Goal: Information Seeking & Learning: Stay updated

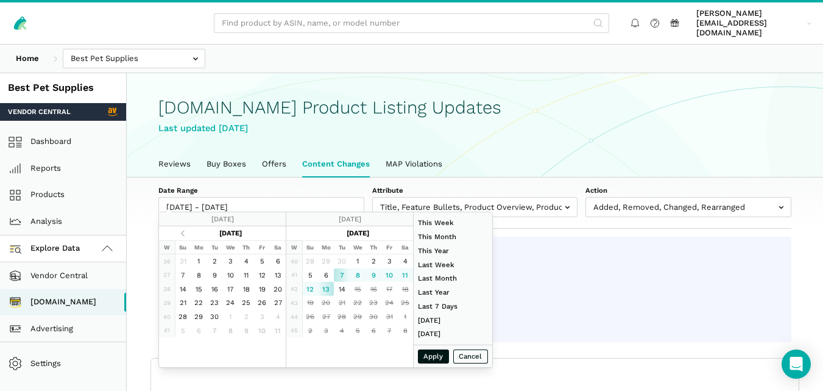
select select "100"
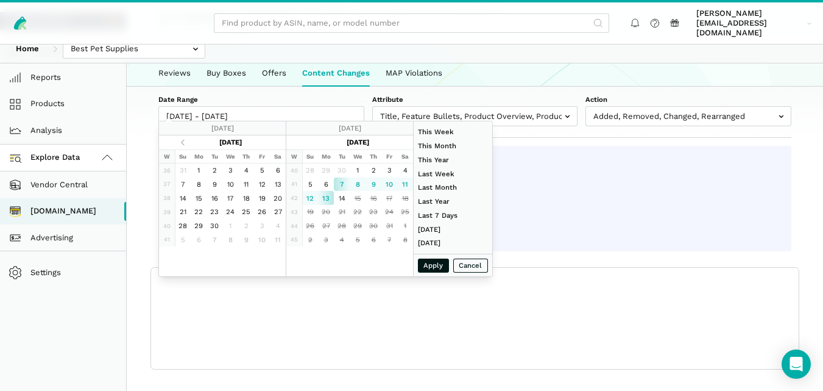
scroll to position [4, 0]
type input "[DATE]"
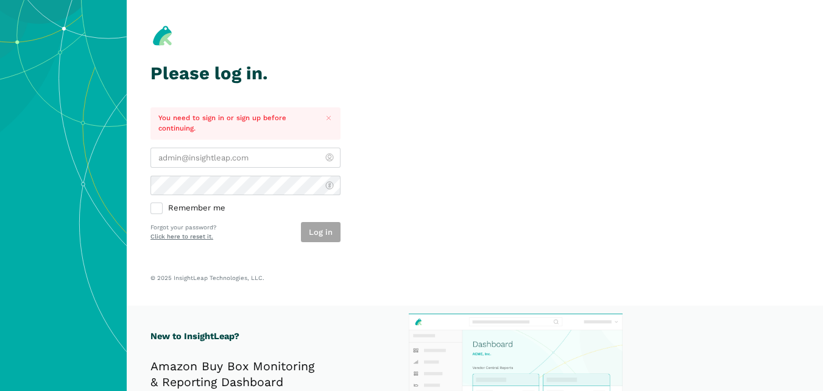
type input "[PERSON_NAME][EMAIL_ADDRESS][DOMAIN_NAME]"
click at [313, 231] on div "Log in" at bounding box center [321, 232] width 40 height 20
click at [330, 227] on button "Log in" at bounding box center [321, 232] width 40 height 20
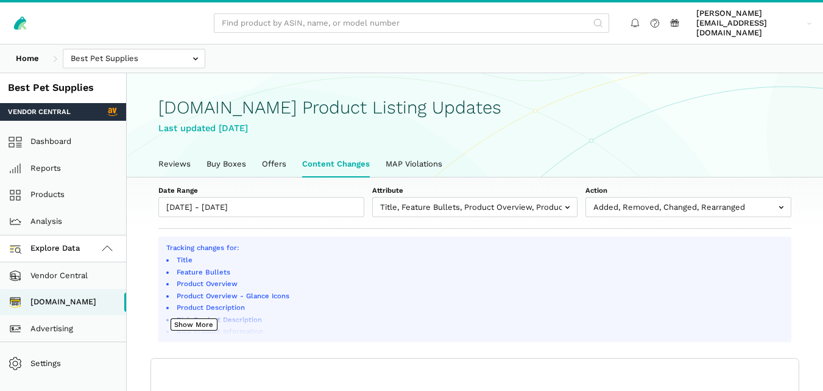
scroll to position [4, 0]
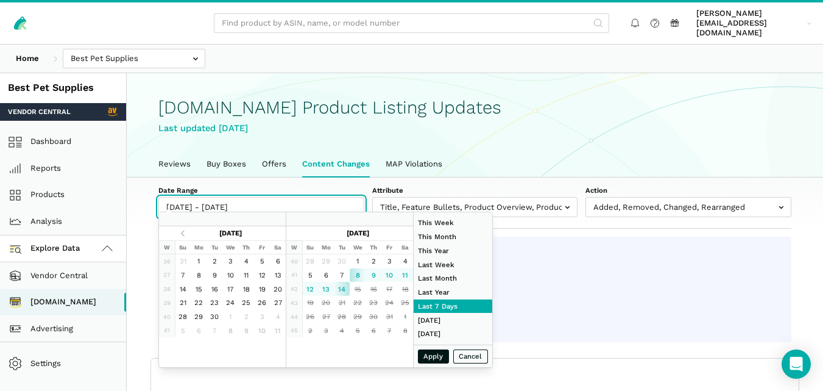
type input "[DATE]"
click at [288, 197] on input "[DATE] - [DATE]" at bounding box center [261, 207] width 206 height 20
type input "[DATE]"
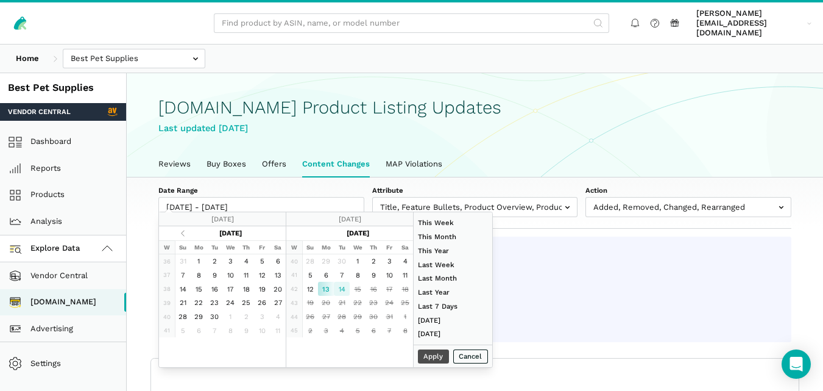
type input "[DATE]"
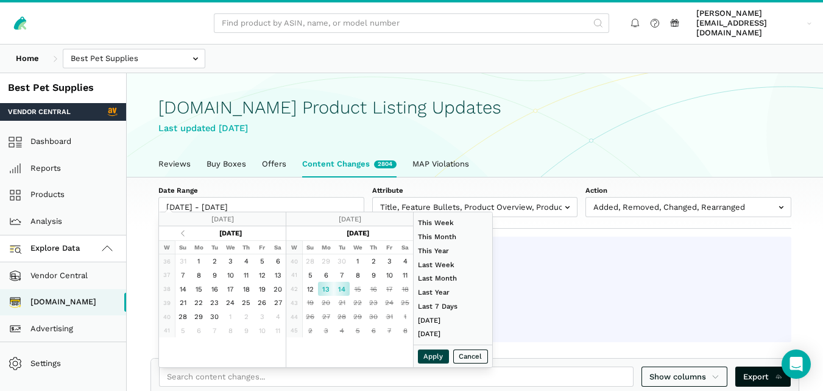
click at [425, 354] on button "Apply" at bounding box center [434, 356] width 32 height 14
type input "[DATE] - [DATE]"
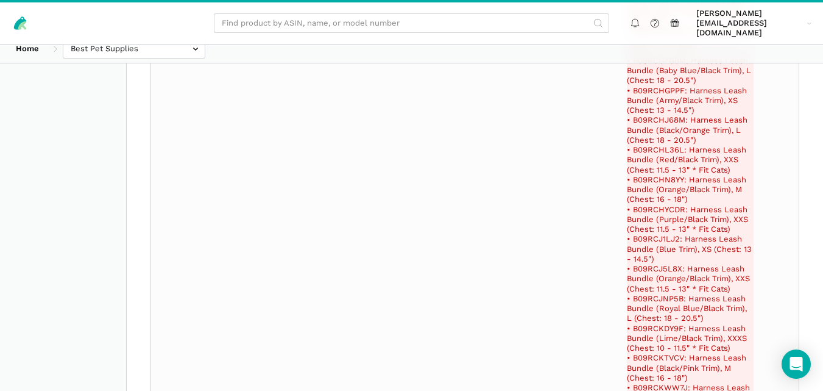
scroll to position [23758, 0]
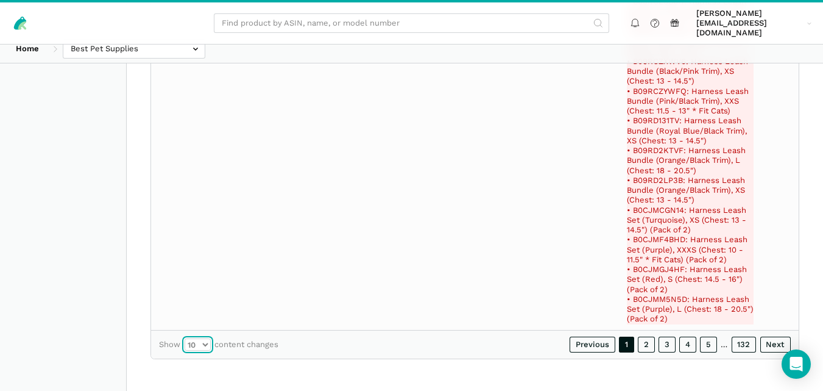
click at [208, 345] on select "10 25 50 100" at bounding box center [198, 344] width 26 height 12
select select "100"
click at [185, 338] on select "10 25 50 100" at bounding box center [198, 344] width 26 height 12
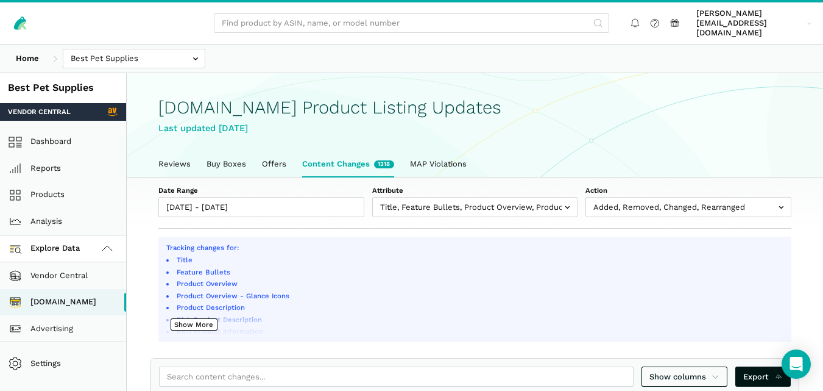
scroll to position [135, 0]
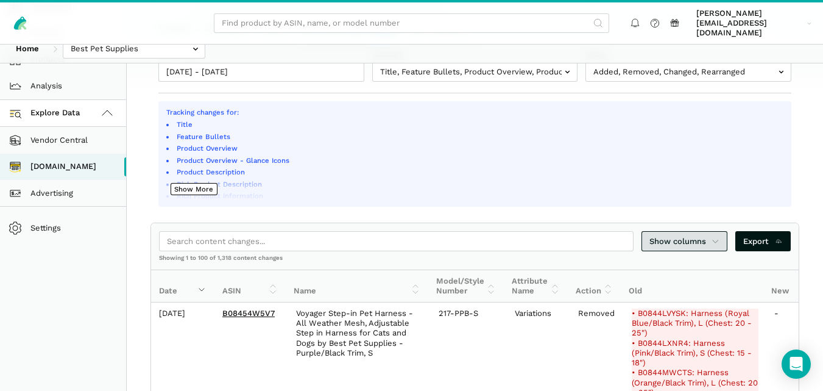
click at [714, 235] on icon at bounding box center [716, 241] width 8 height 12
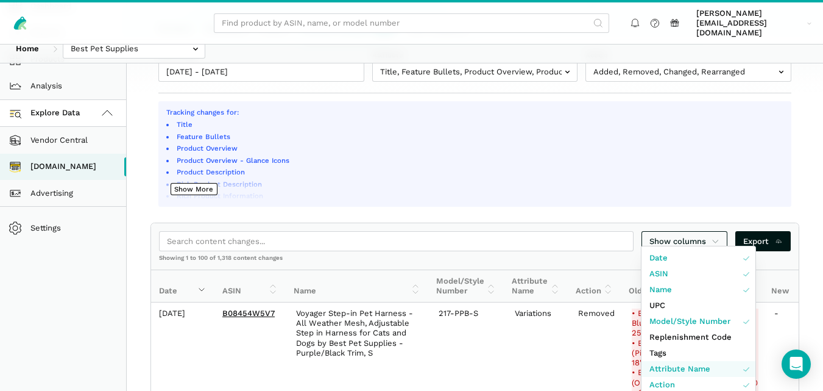
click at [709, 367] on link "Attribute Name" at bounding box center [699, 369] width 114 height 16
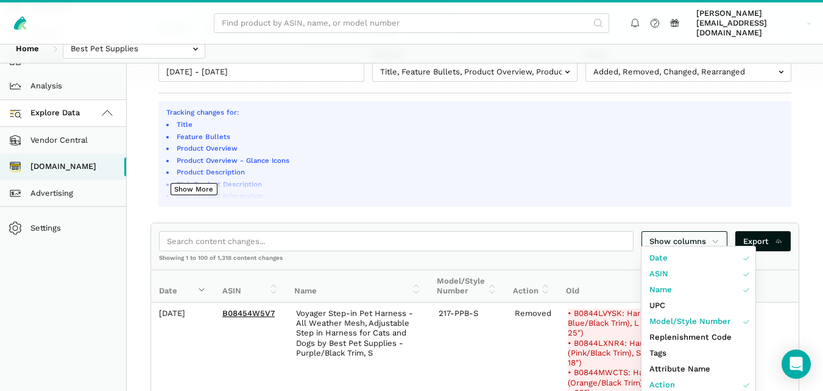
click at [815, 193] on div at bounding box center [411, 195] width 823 height 391
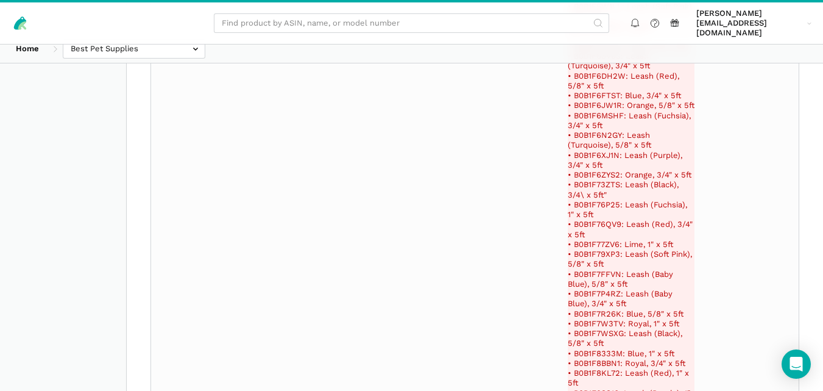
scroll to position [4169, 0]
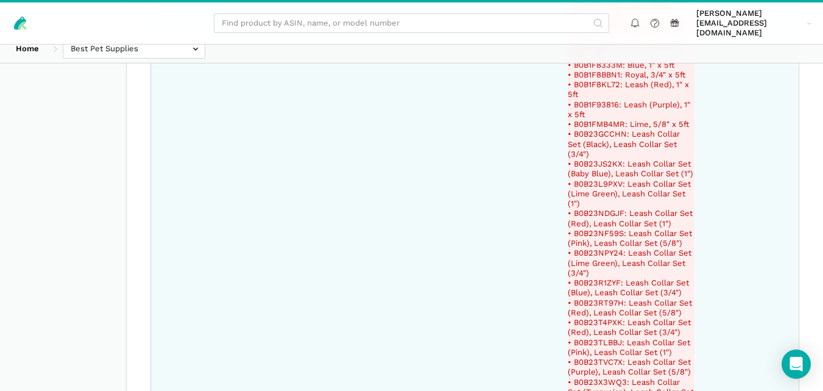
click at [601, 208] on del "• B0B23NDGJF: Leash Collar Set (Red), Leash Collar Set (1")" at bounding box center [631, 218] width 127 height 20
copy del "B0B23NDGJF"
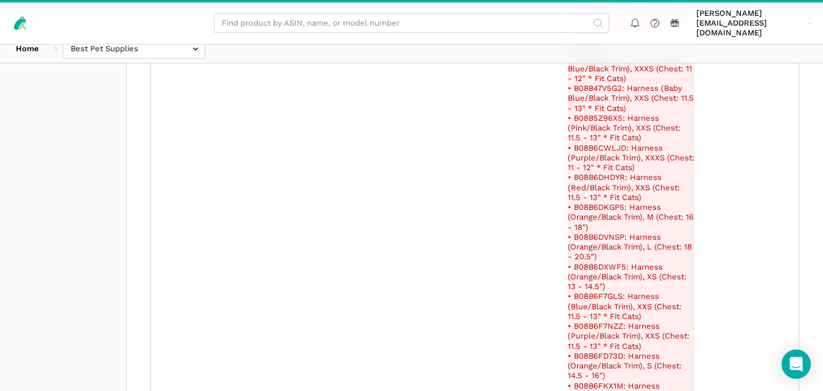
scroll to position [7362, 0]
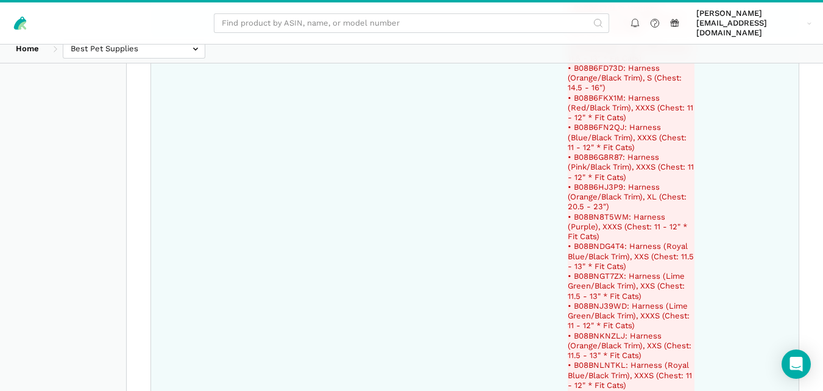
click at [597, 160] on del "• B08B6G8R87: Harness (Pink/Black Trim), XXXS (Chest: 11 - 12" * Fit Cats)" at bounding box center [631, 167] width 127 height 30
copy del "B08B6G8R87"
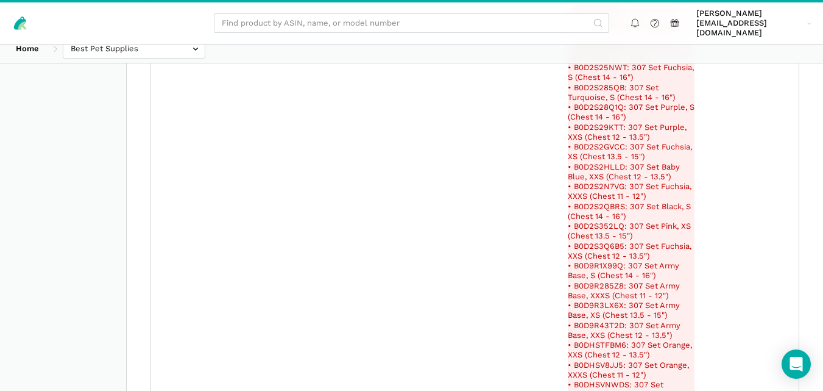
scroll to position [169394, 0]
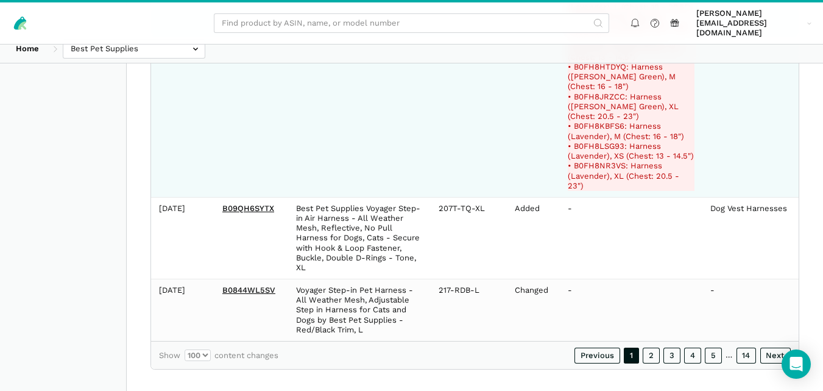
click at [611, 161] on del "• B0FH8NR3VS: Harness (Lavender), XL (Chest: 20.5 - 23")" at bounding box center [631, 176] width 127 height 30
copy del "B0FH8NR3VS"
click at [608, 64] on del "• B0FH8HTDYQ: Harness ([PERSON_NAME] Green), M (Chest: 16 - 18")" at bounding box center [631, 77] width 127 height 30
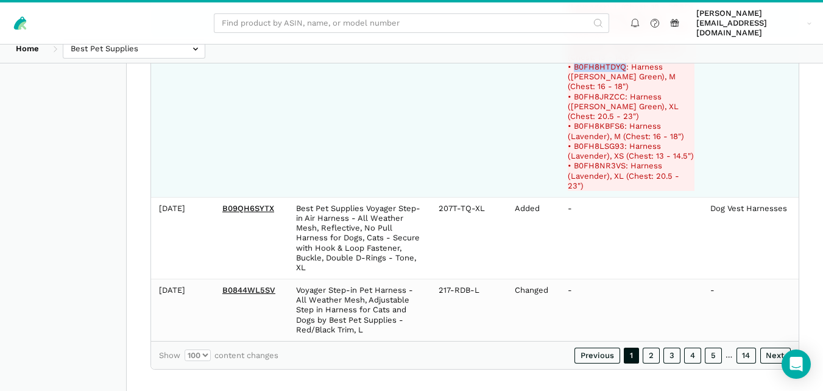
copy del "B0FH8HTDYQ"
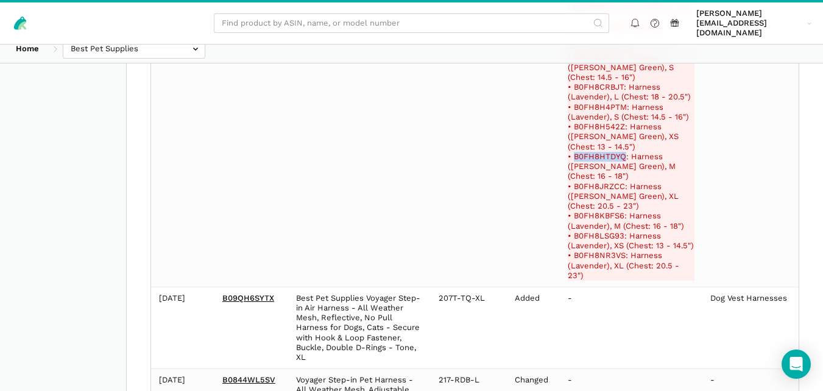
scroll to position [169297, 0]
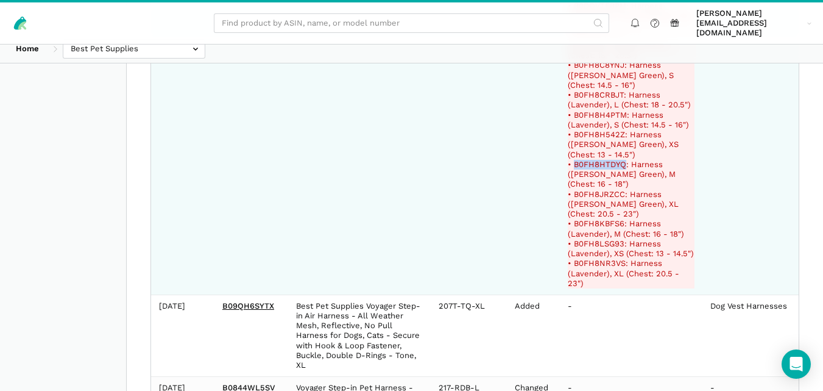
click at [609, 102] on del "• B0FH8CRBJT: Harness (Lavender), L (Chest: 18 - 20.5")" at bounding box center [631, 100] width 127 height 20
copy del "B0FH8CRBJT"
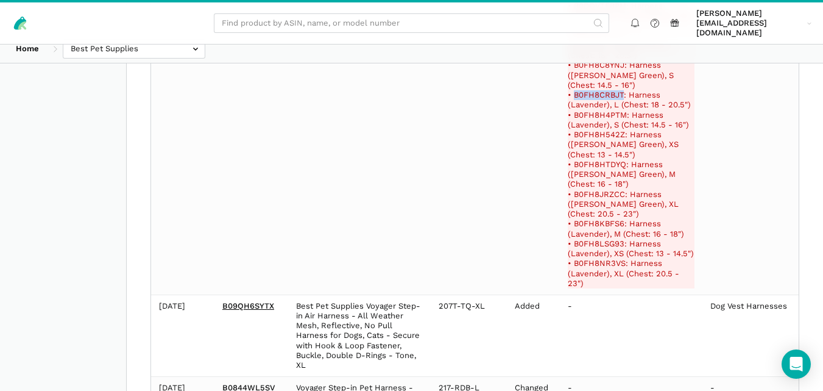
scroll to position [168955, 0]
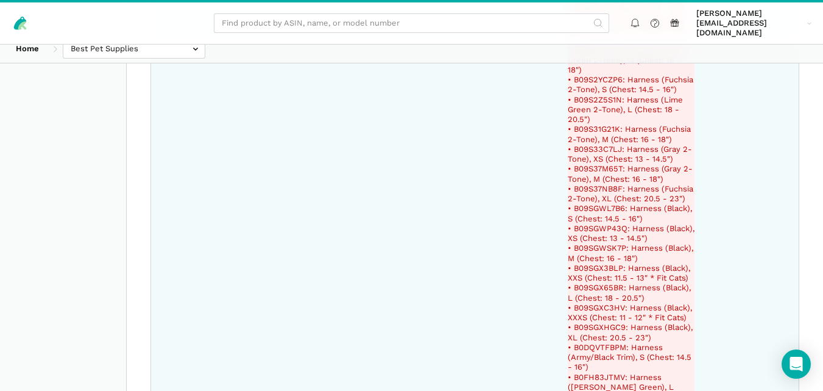
click at [601, 204] on del "• B09S37NB8F: Harness (Fuchsia 2-Tone), XL (Chest: 20.5 - 23")" at bounding box center [631, 194] width 127 height 20
copy del "B09S37NB8F"
click at [599, 263] on del "• B09SGWSK7P: Harness (Black), M (Chest: 16 - 18")" at bounding box center [631, 253] width 127 height 20
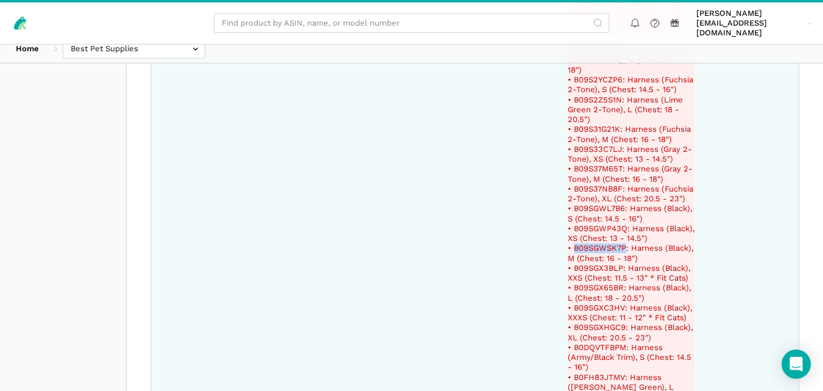
copy del "B09SGWSK7P"
click at [600, 323] on del "• B09SGXC3HV: Harness (Black), XXXS (Chest: 11 - 12" * Fit Cats)" at bounding box center [631, 313] width 127 height 20
click at [599, 323] on del "• B09SGXC3HV: Harness (Black), XXXS (Chest: 11 - 12" * Fit Cats)" at bounding box center [631, 313] width 127 height 20
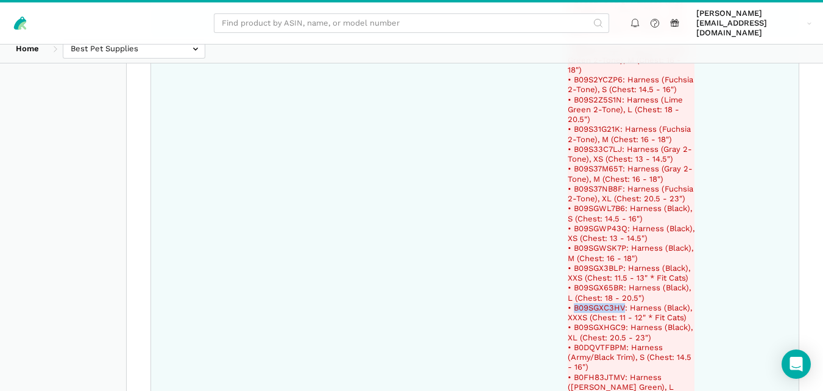
copy del "B09SGXC3HV"
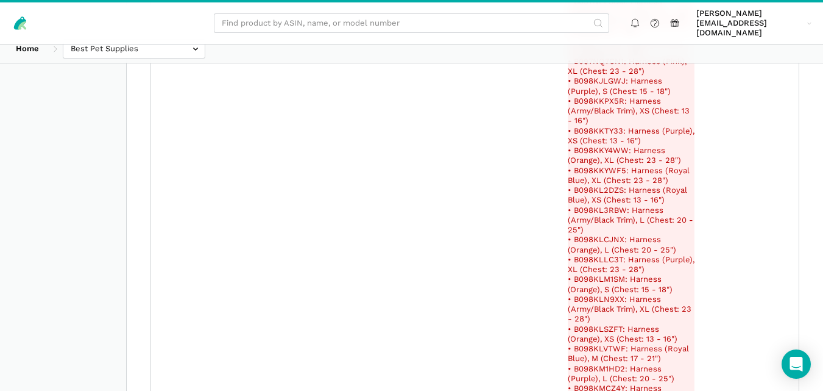
scroll to position [169394, 0]
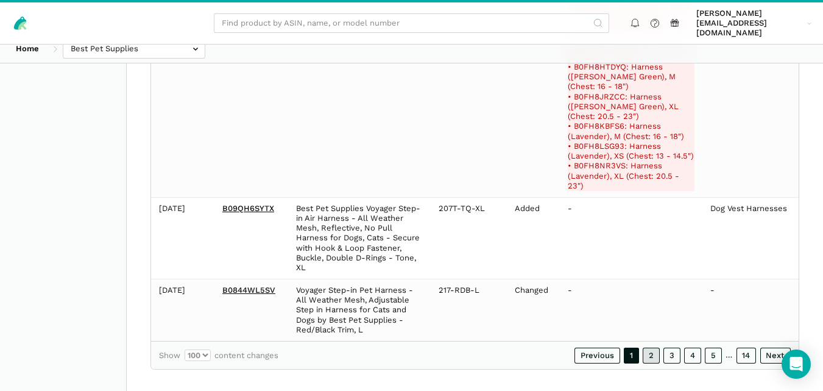
click at [651, 347] on link "2" at bounding box center [651, 355] width 17 height 16
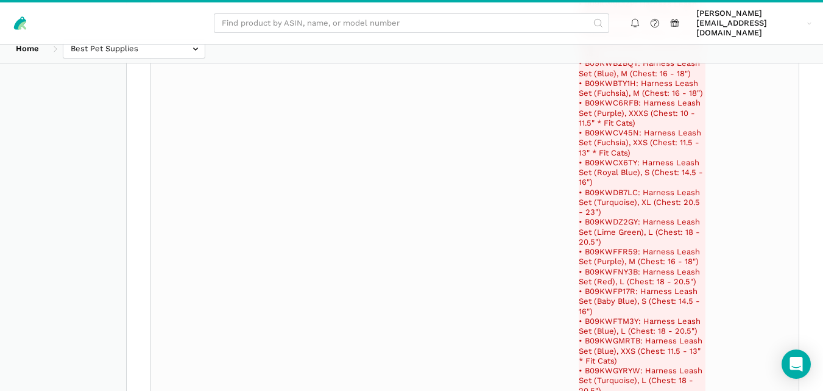
scroll to position [234793, 0]
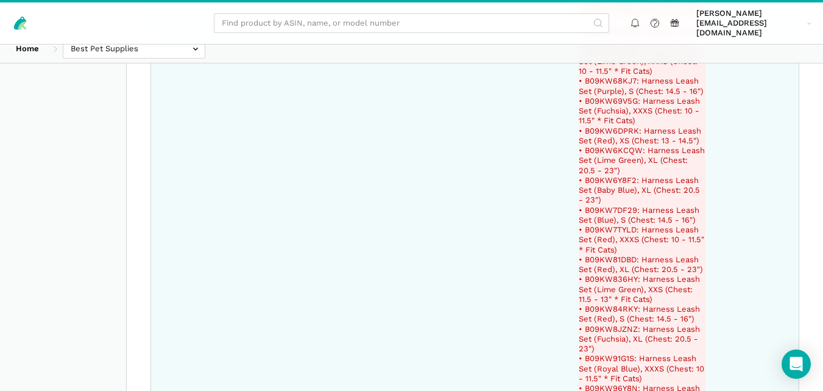
copy del "B09KW4Y8Q2"
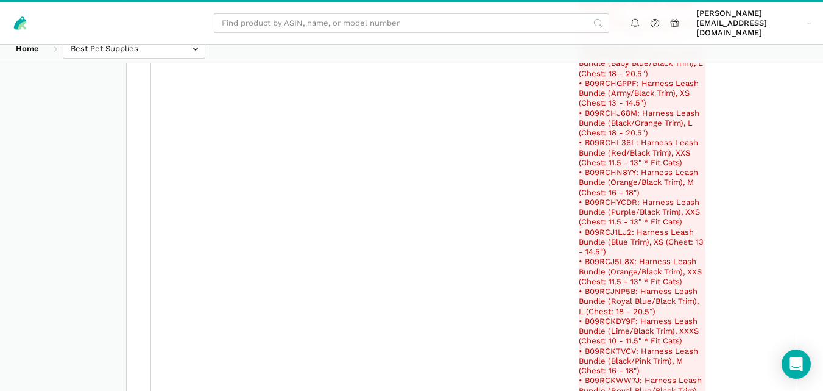
scroll to position [243383, 0]
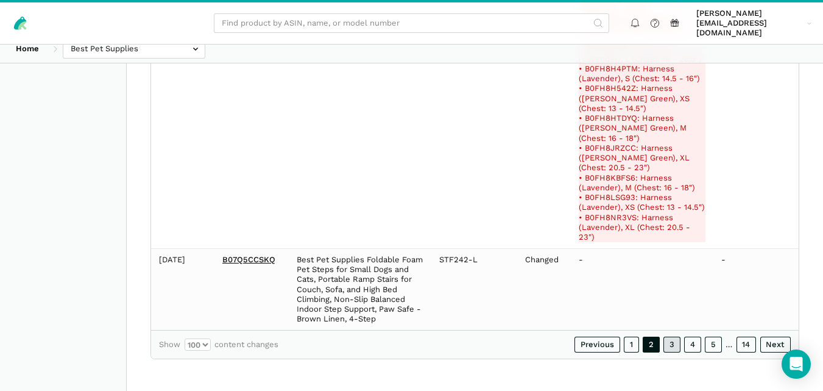
click at [670, 343] on link "3" at bounding box center [672, 344] width 17 height 16
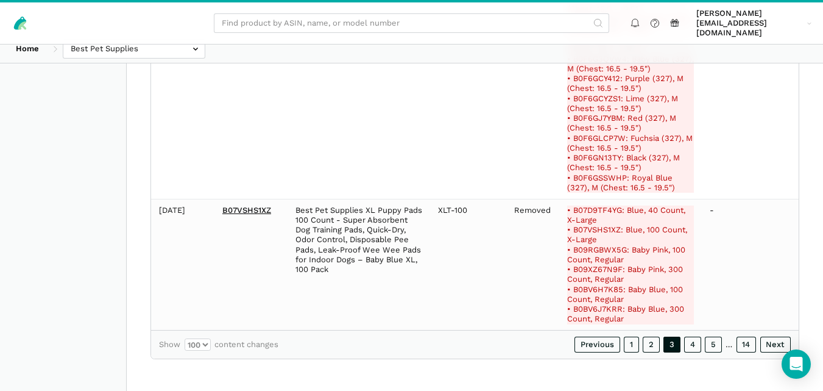
scroll to position [212924, 0]
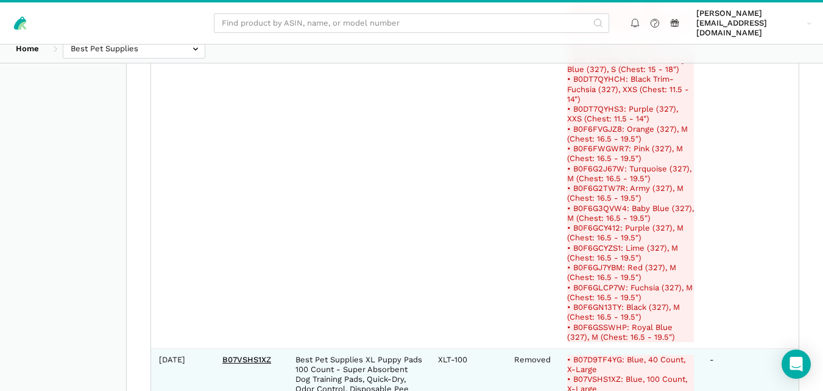
click at [604, 355] on del "• B07D9TF4YG: Blue, 40 Count, X-Large" at bounding box center [630, 365] width 127 height 20
copy del "B07D9TF4YG"
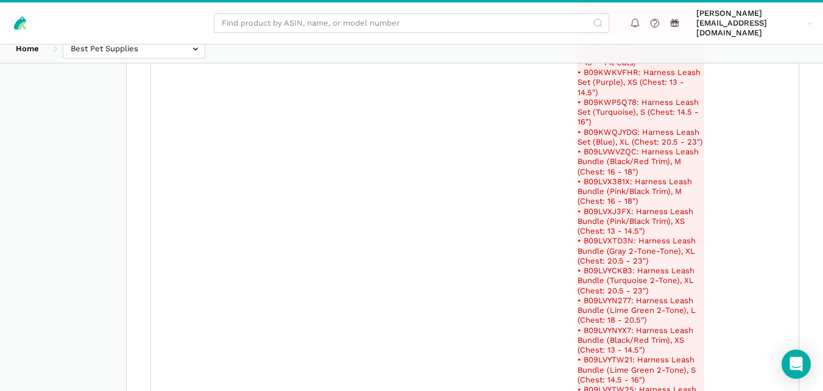
scroll to position [5509, 0]
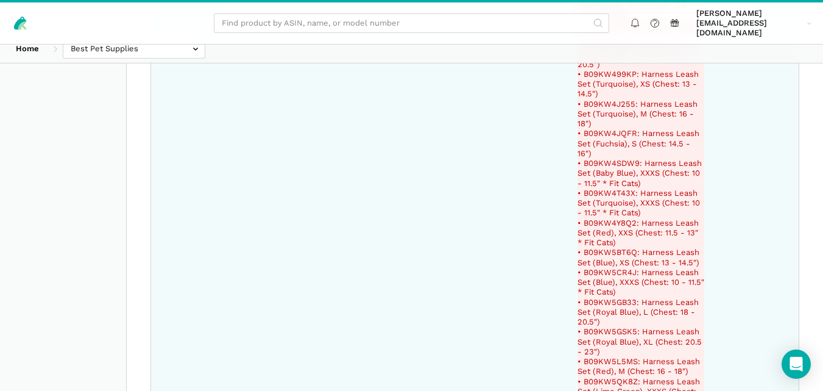
click at [606, 129] on del "• B09KW4JQFR: Harness Leash Set (Fuchsia), S (Chest: 14.5 - 16")" at bounding box center [641, 144] width 127 height 30
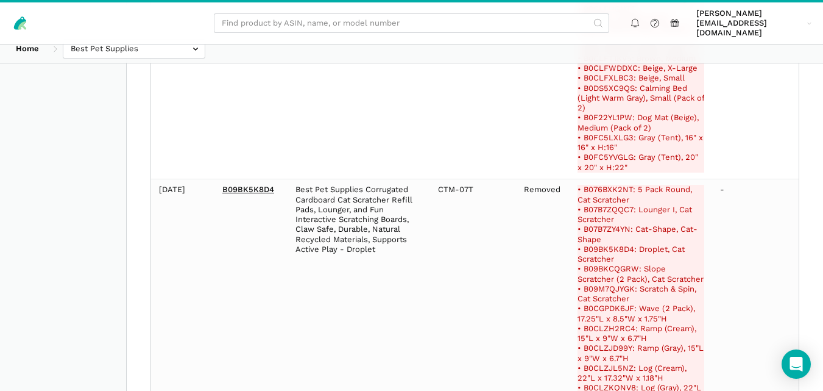
scroll to position [170483, 0]
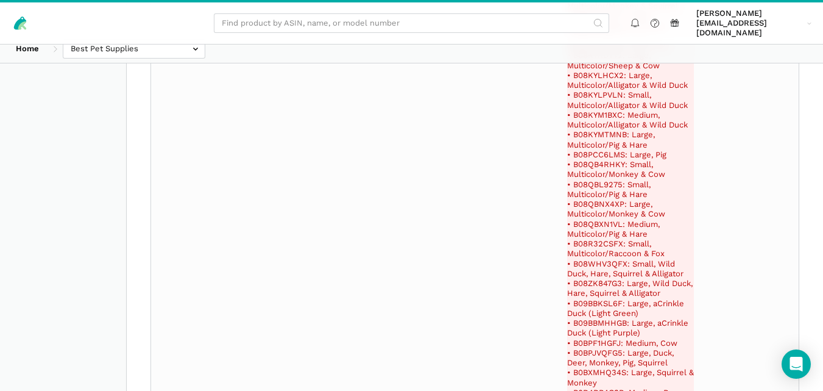
scroll to position [184938, 0]
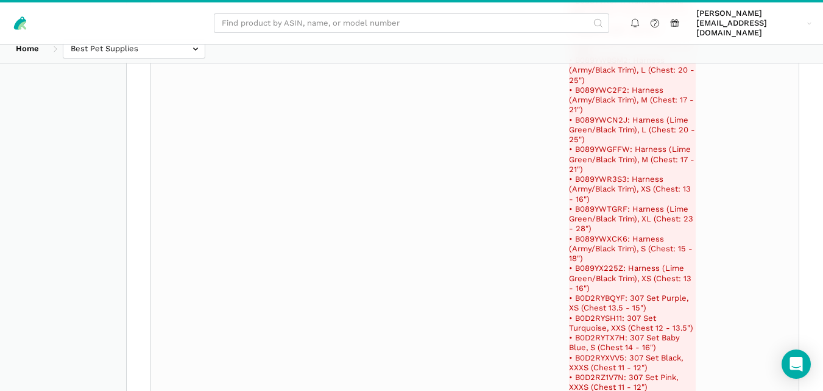
scroll to position [185610, 0]
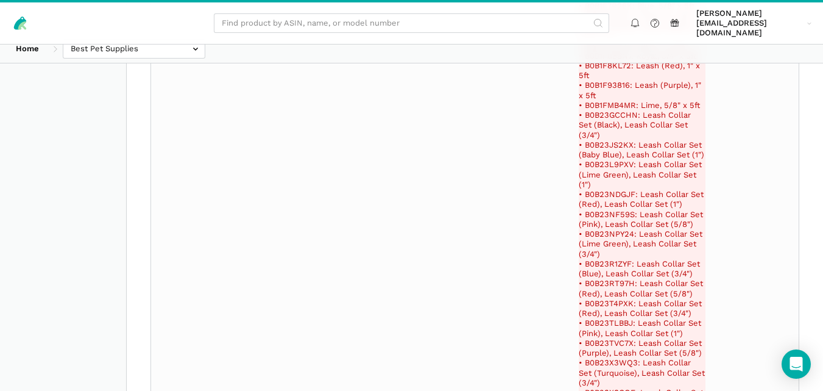
scroll to position [167671, 0]
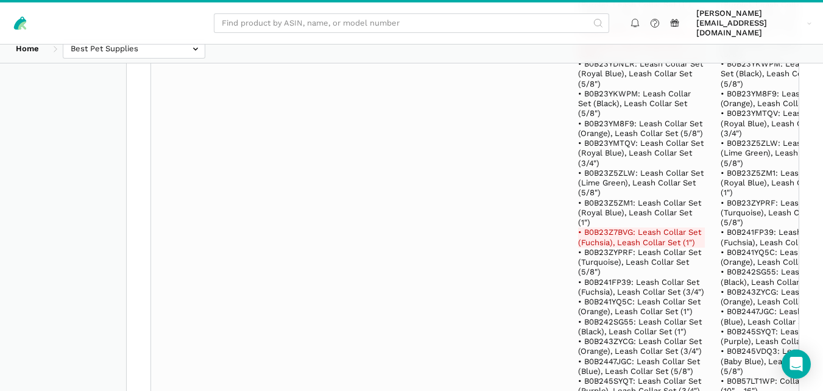
scroll to position [137887, 0]
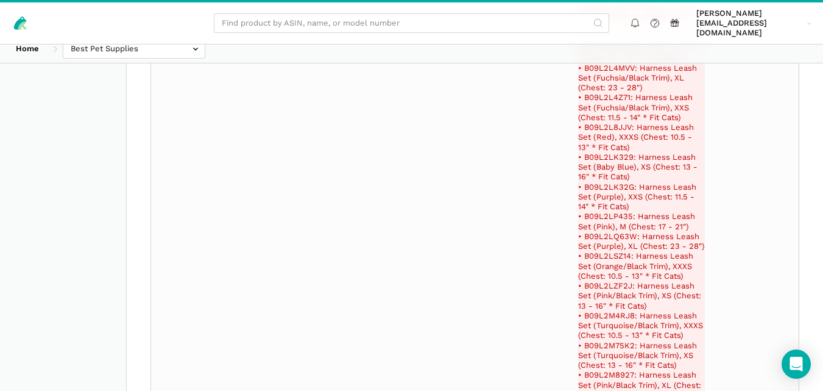
scroll to position [213577, 0]
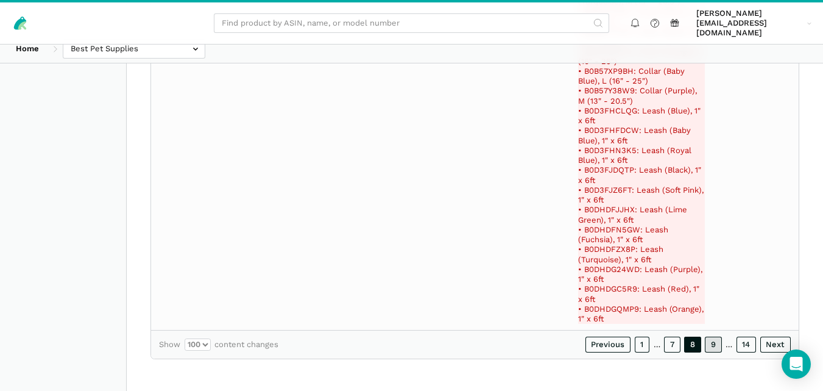
click at [716, 340] on link "9" at bounding box center [713, 344] width 17 height 16
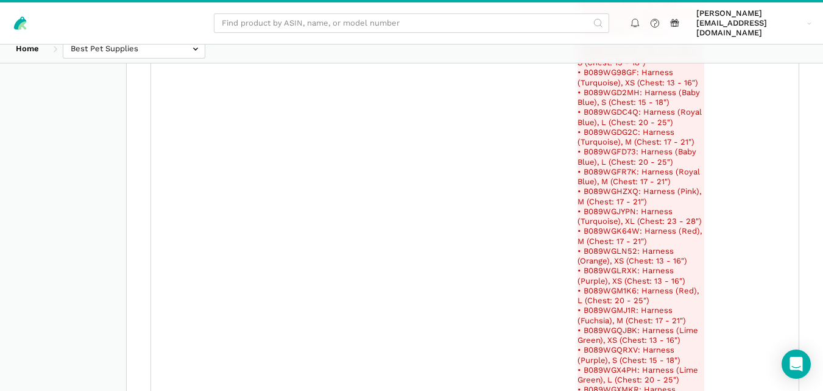
scroll to position [260503, 0]
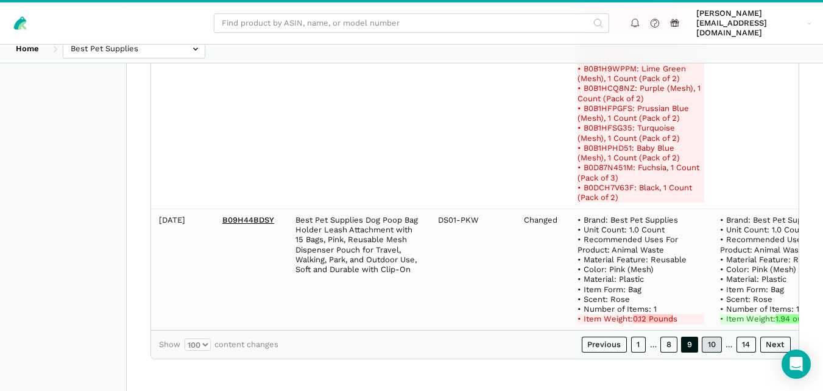
click at [714, 344] on link "10" at bounding box center [712, 344] width 20 height 16
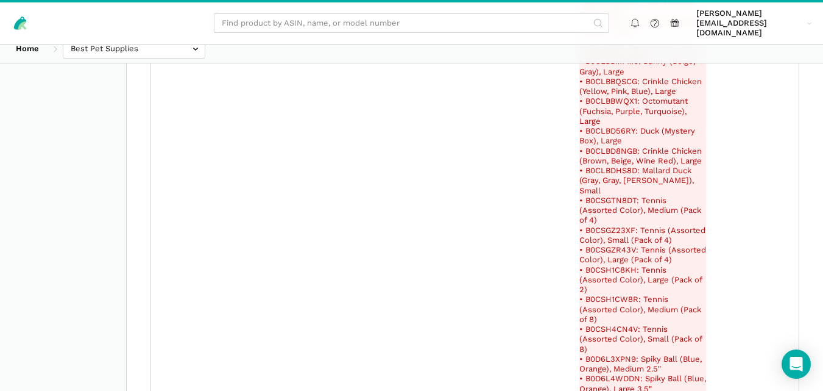
scroll to position [252072, 0]
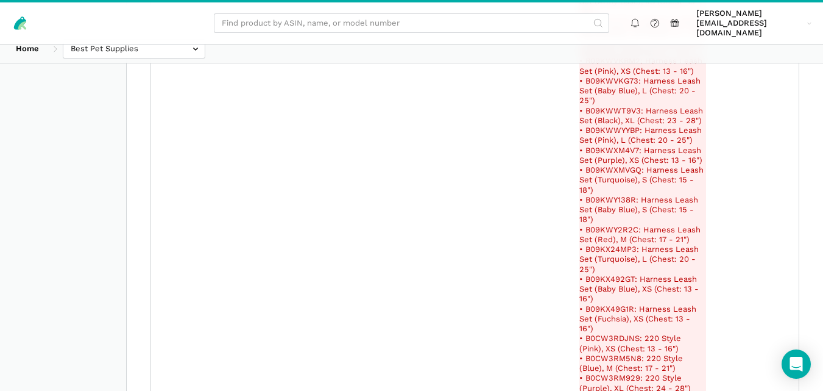
scroll to position [256433, 0]
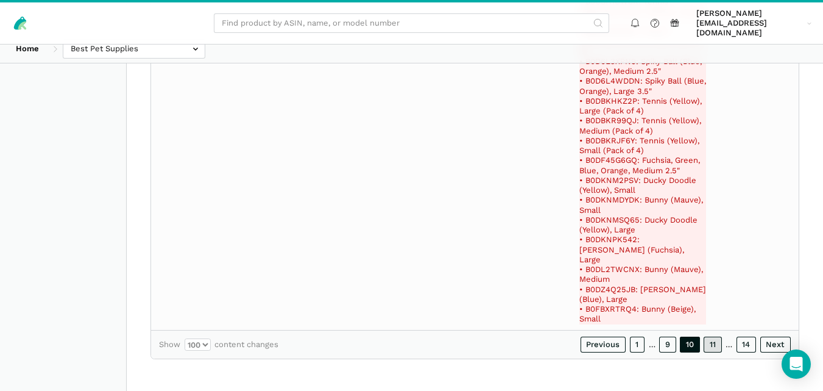
click at [717, 341] on link "11" at bounding box center [713, 344] width 18 height 16
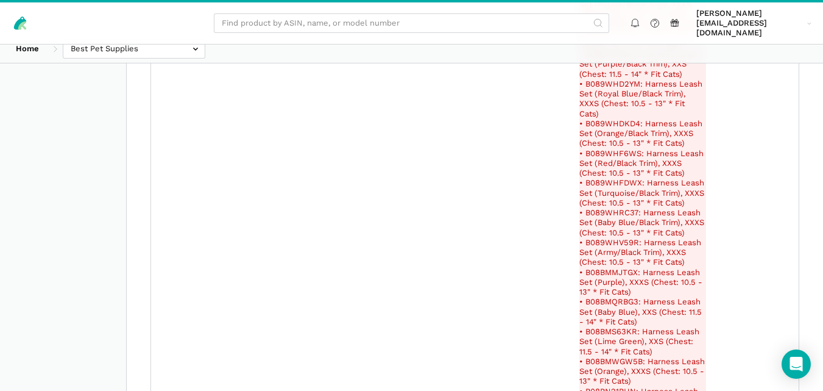
scroll to position [5622, 0]
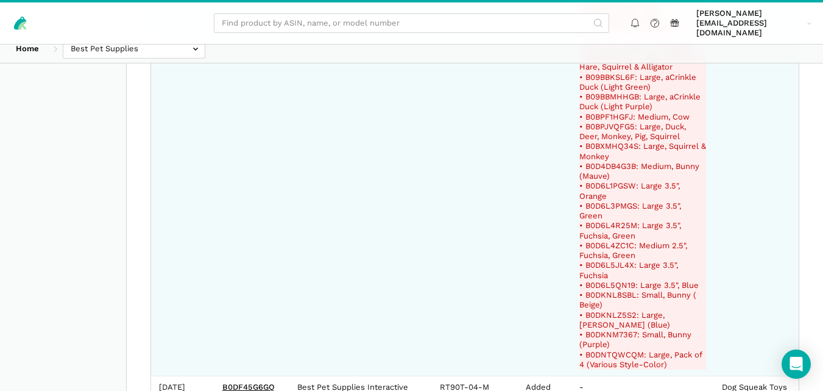
click at [614, 161] on del "• B0D4DB4G3B: Medium, Bunny (Mauve)" at bounding box center [643, 171] width 127 height 20
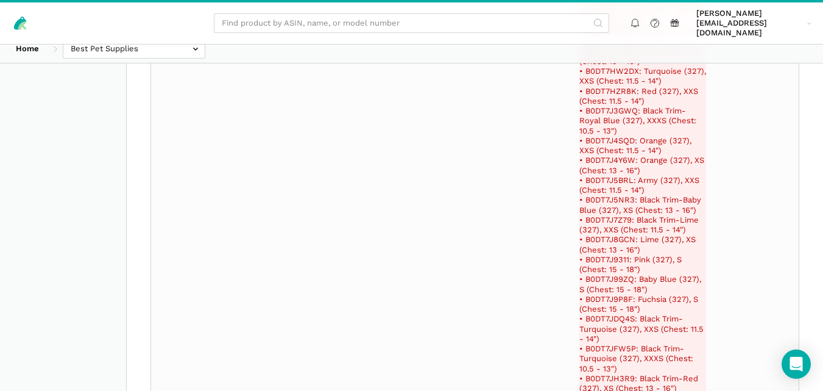
scroll to position [236124, 0]
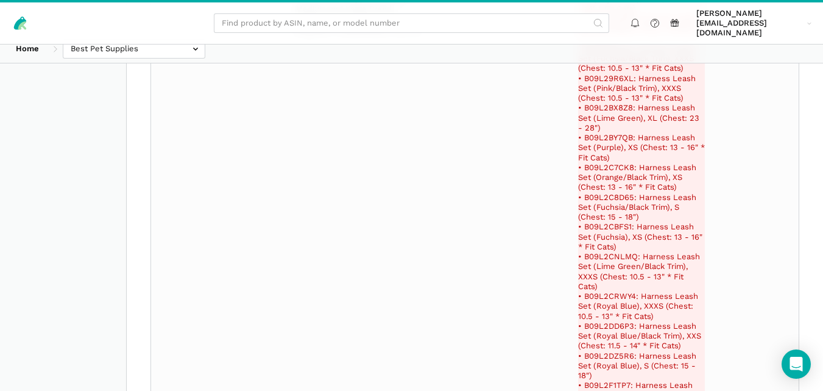
scroll to position [74106, 0]
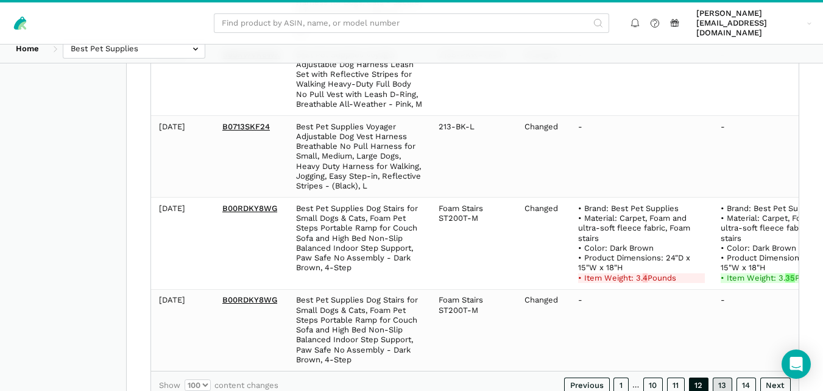
click at [718, 377] on link "13" at bounding box center [723, 385] width 20 height 16
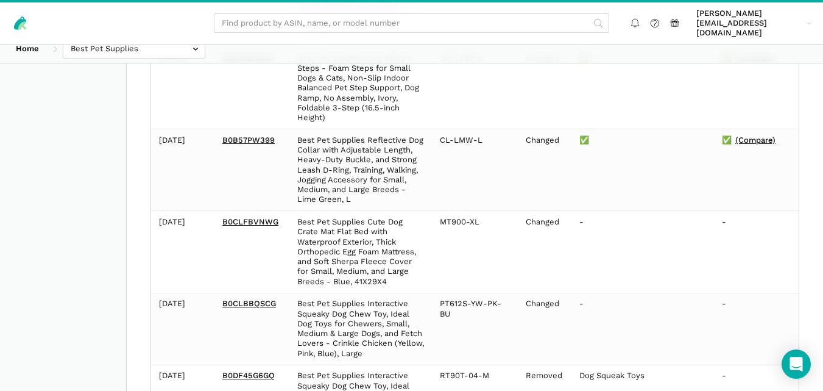
scroll to position [8020, 0]
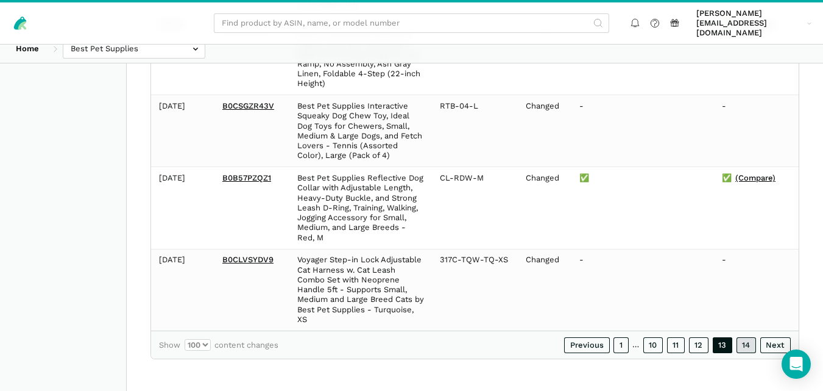
click at [743, 344] on link "14" at bounding box center [747, 345] width 20 height 16
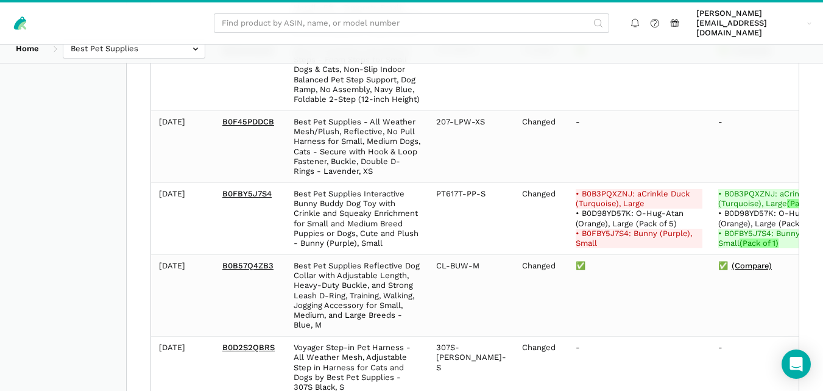
scroll to position [712, 0]
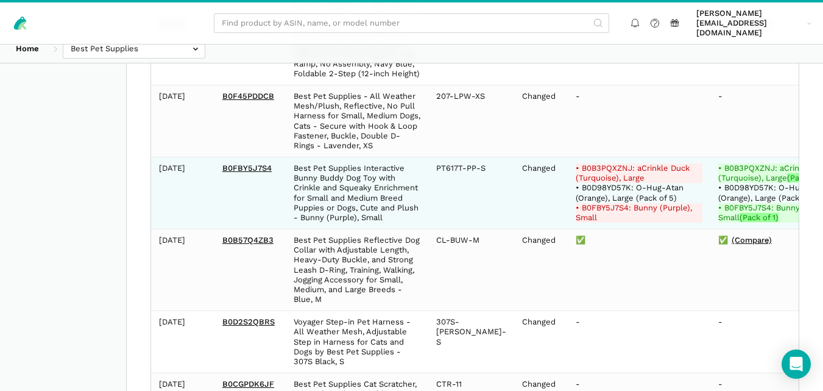
click at [606, 165] on del "• B0B3PQXZNJ: aCrinkle Duck (Turquoise), Large" at bounding box center [639, 173] width 127 height 20
